Goal: Navigation & Orientation: Understand site structure

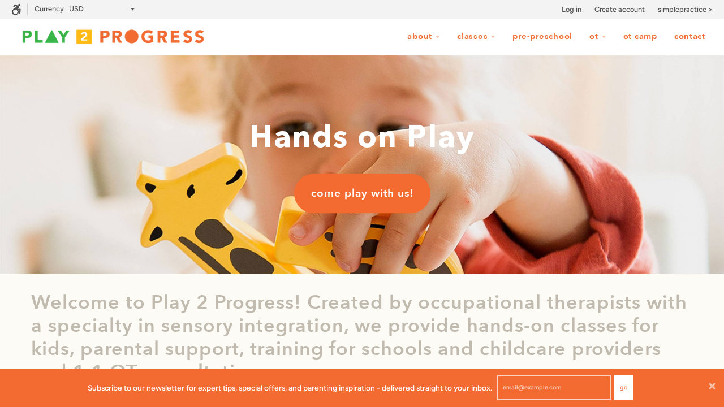
scroll to position [1, 1]
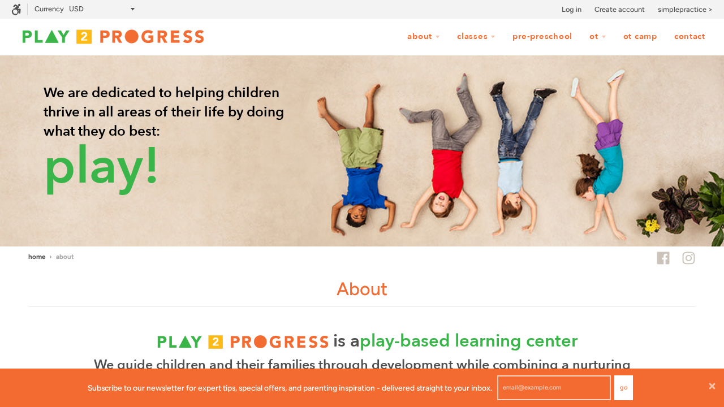
scroll to position [1, 1]
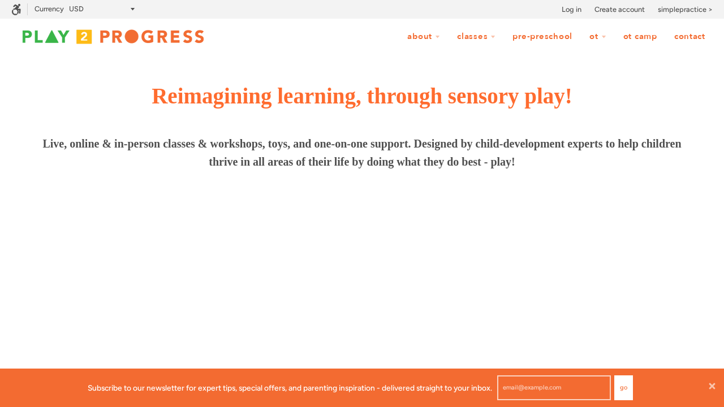
scroll to position [1, 1]
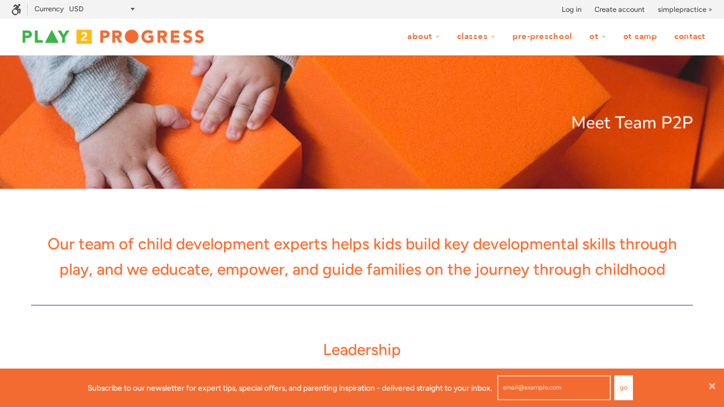
scroll to position [38, 724]
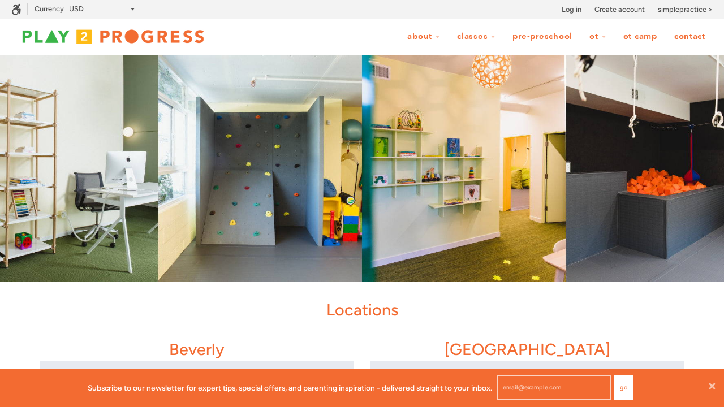
scroll to position [1, 1]
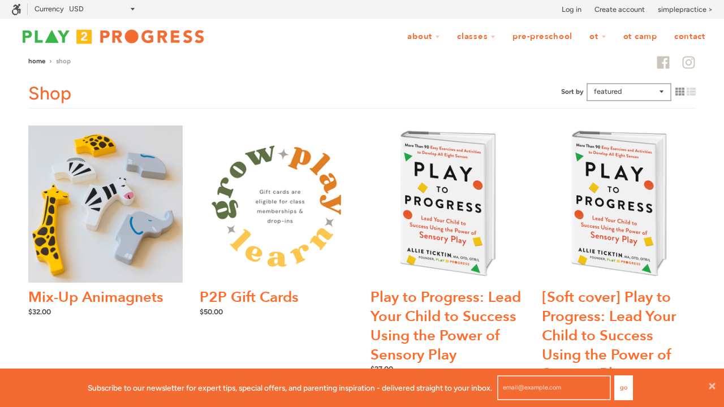
scroll to position [1, 1]
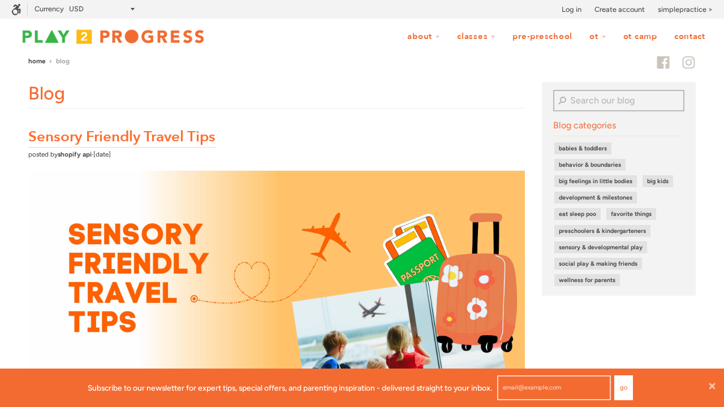
scroll to position [1, 1]
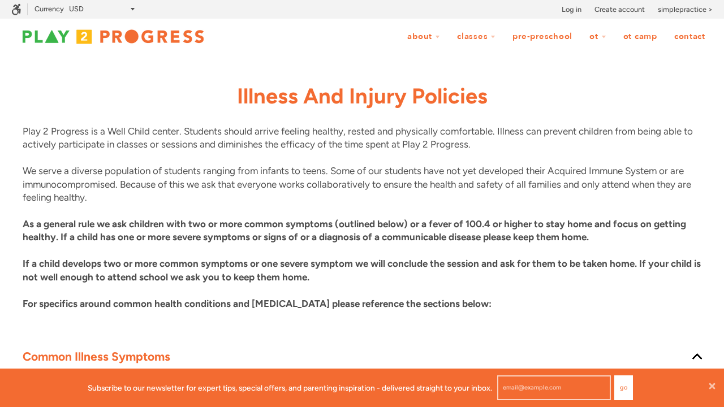
scroll to position [38, 724]
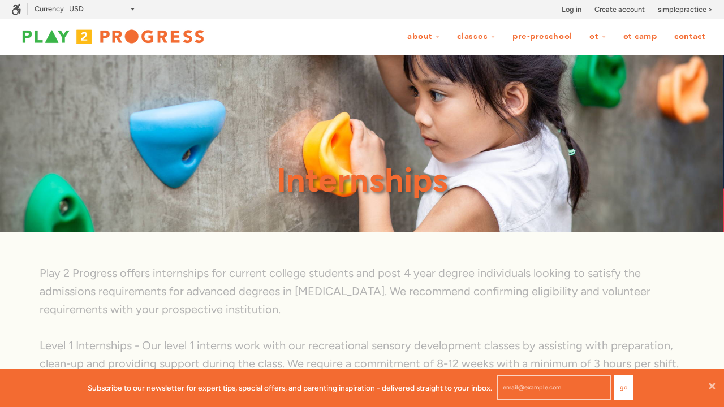
scroll to position [1, 1]
